Goal: Communication & Community: Ask a question

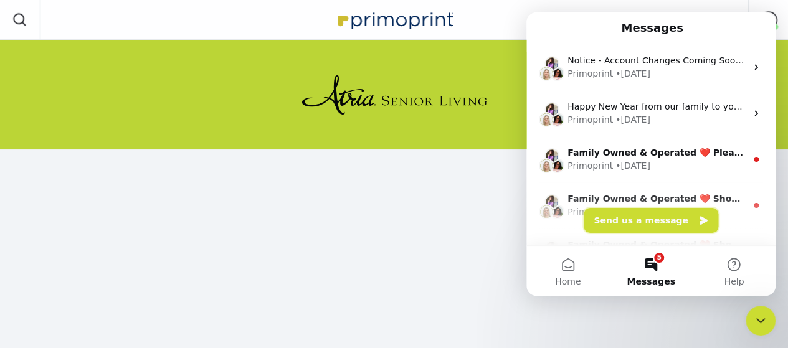
click at [648, 221] on button "Send us a message" at bounding box center [650, 220] width 134 height 25
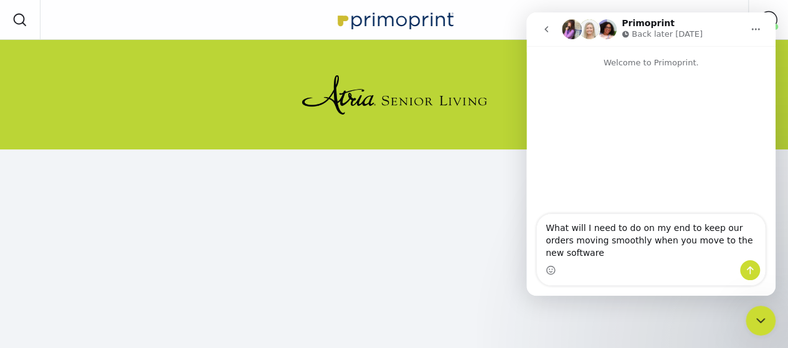
type textarea "What will I need to do on my end to keep our orders moving smoothly when you mo…"
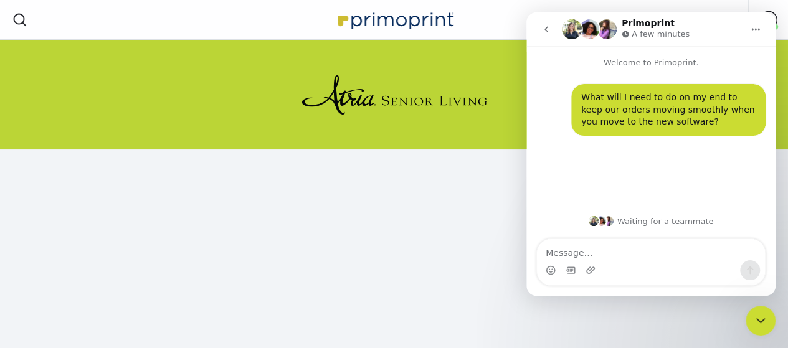
click at [545, 212] on div "Waiting for a teammate" at bounding box center [650, 221] width 249 height 35
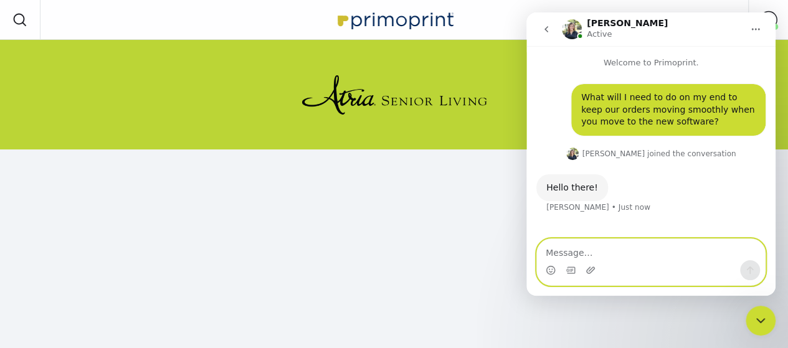
click at [578, 252] on textarea "Message…" at bounding box center [651, 249] width 228 height 21
type textarea "Hello"
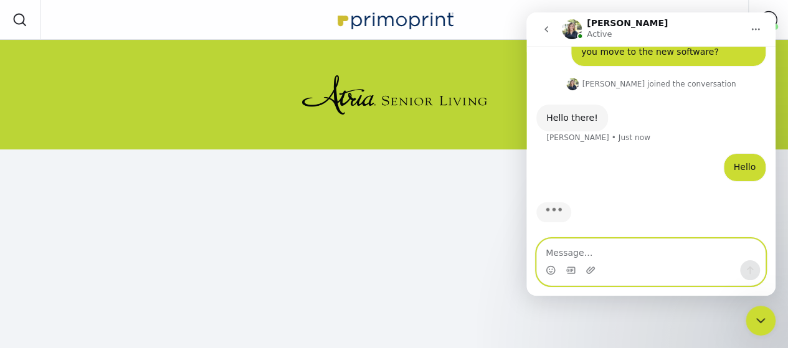
scroll to position [72, 0]
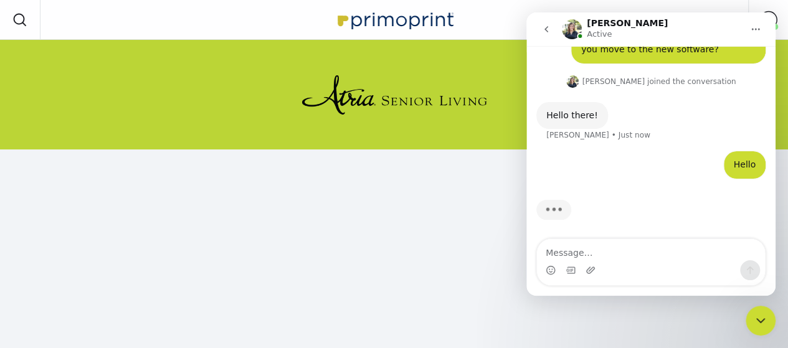
click at [601, 220] on div "Typing" at bounding box center [650, 218] width 229 height 48
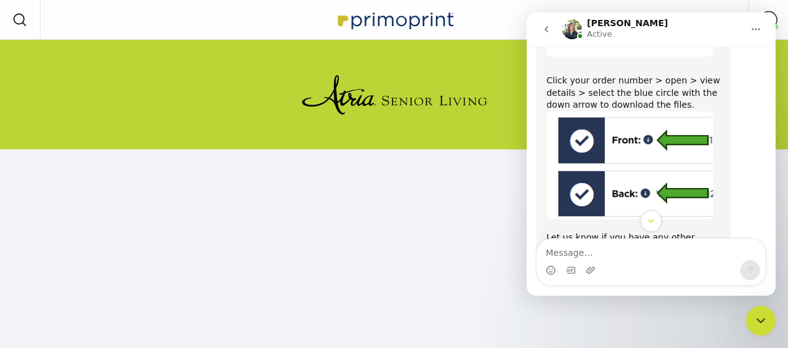
scroll to position [516, 0]
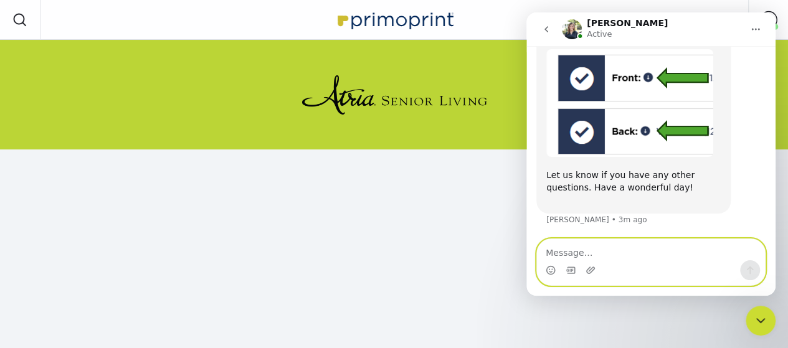
click at [606, 248] on textarea "Message…" at bounding box center [651, 249] width 228 height 21
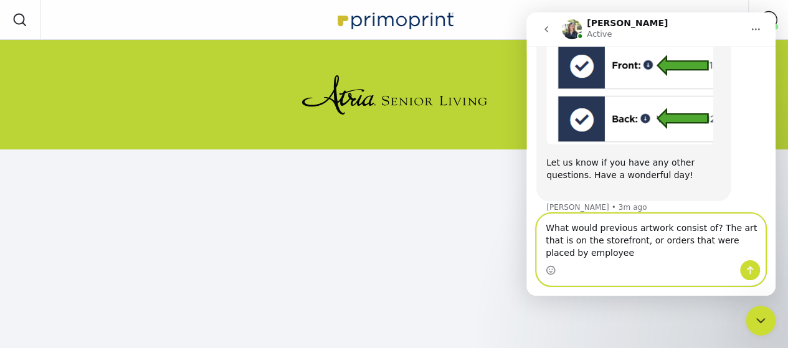
scroll to position [540, 0]
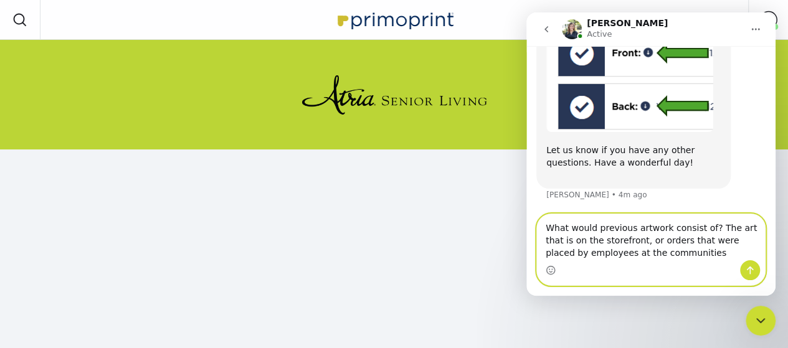
type textarea "What would previous artwork consist of? The art that is on the storefront, or o…"
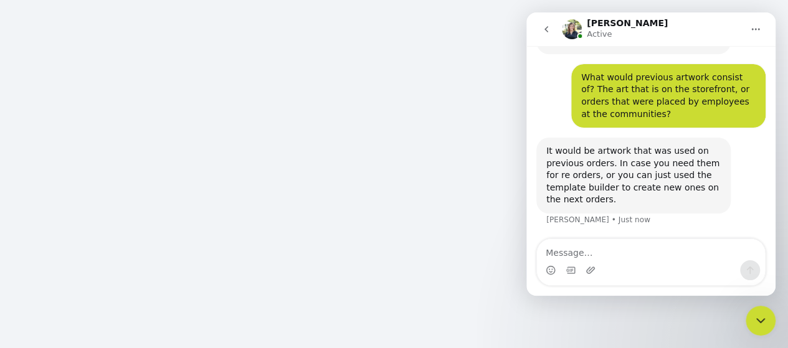
scroll to position [187, 0]
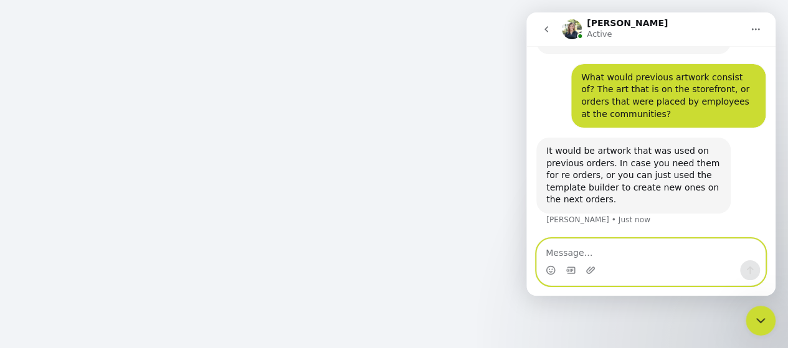
click at [630, 246] on textarea "Message…" at bounding box center [651, 249] width 228 height 21
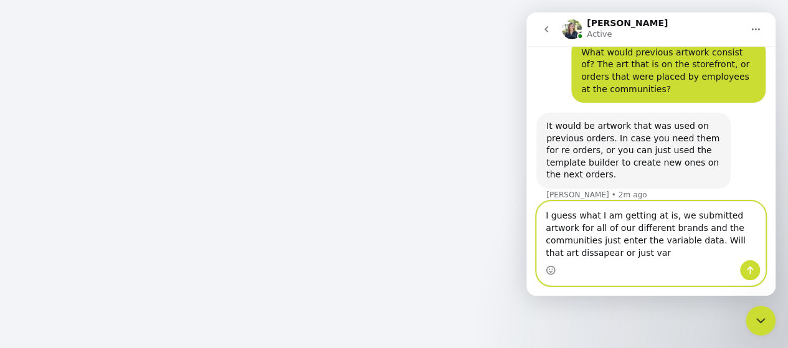
scroll to position [712, 0]
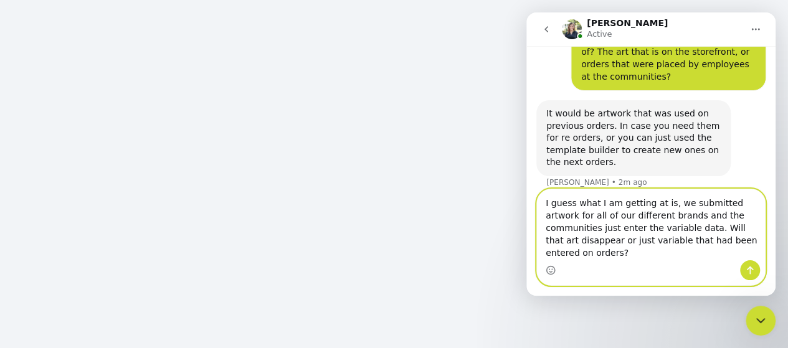
type textarea "I guess what I am getting at is, we submitted artwork for all of our different …"
click at [750, 271] on icon "Send a message…" at bounding box center [750, 270] width 10 height 10
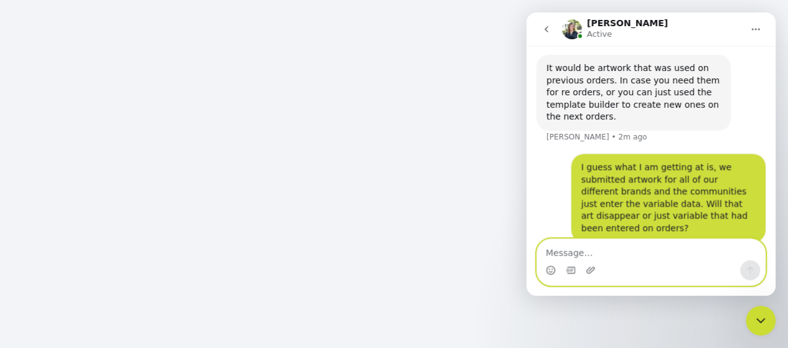
scroll to position [761, 0]
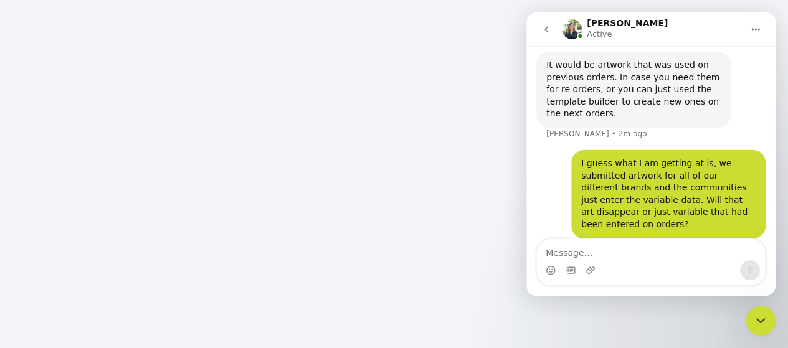
click at [545, 216] on div "I guess what I am getting at is, we submitted artwork for all of our different …" at bounding box center [650, 201] width 229 height 103
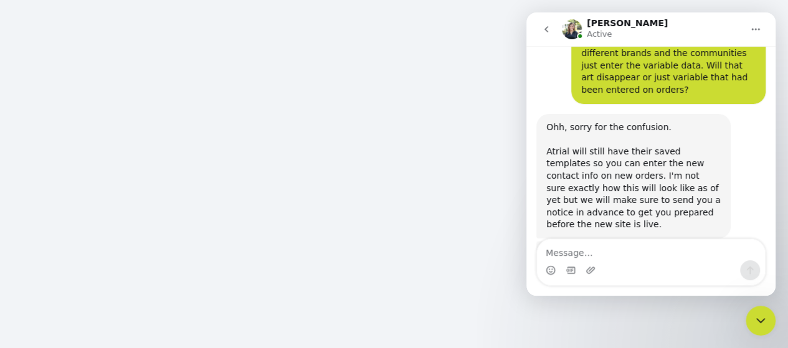
scroll to position [924, 0]
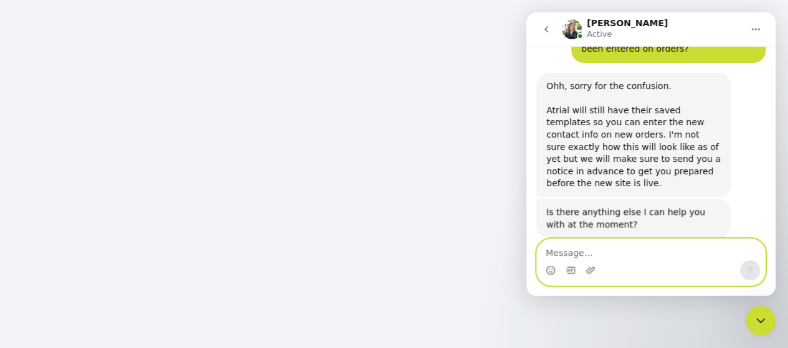
click at [641, 252] on textarea "Message…" at bounding box center [651, 249] width 228 height 21
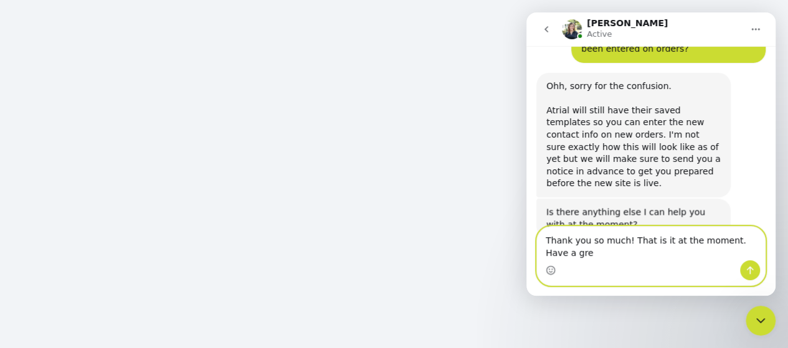
scroll to position [936, 0]
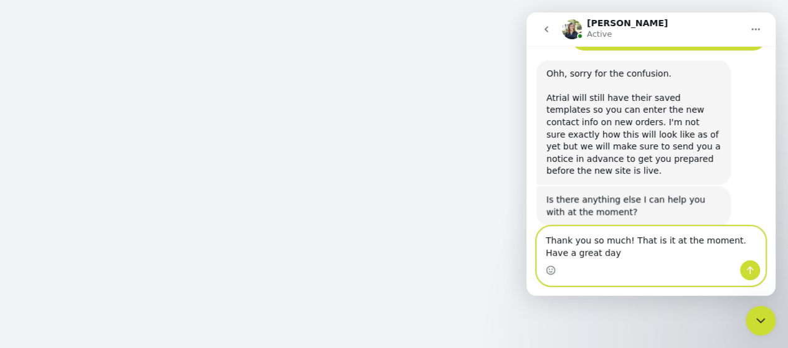
type textarea "Thank you so much! That is it at the moment. Have a great day!"
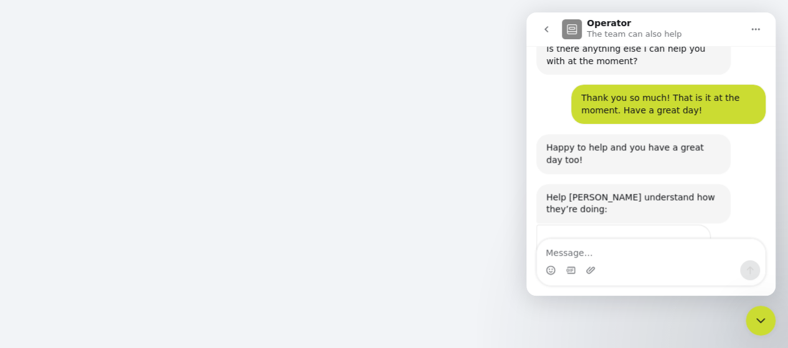
scroll to position [1110, 0]
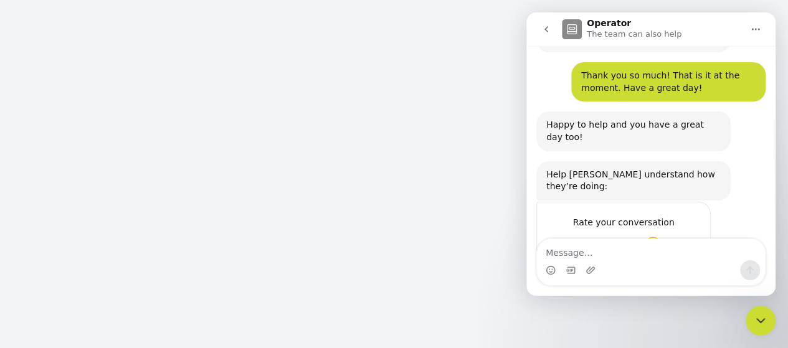
click at [648, 236] on span "Great" at bounding box center [652, 247] width 22 height 22
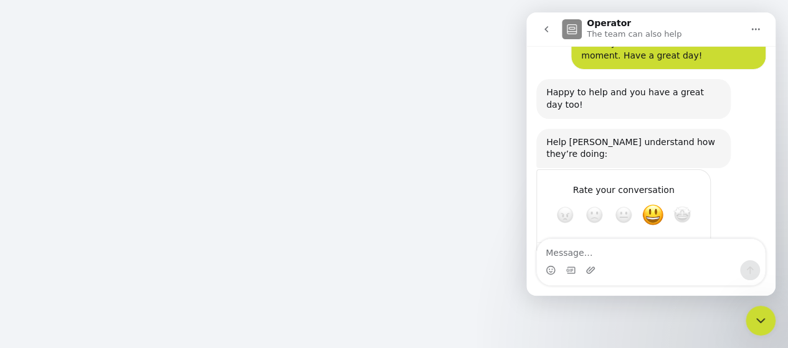
scroll to position [1143, 0]
